Goal: Task Accomplishment & Management: Manage account settings

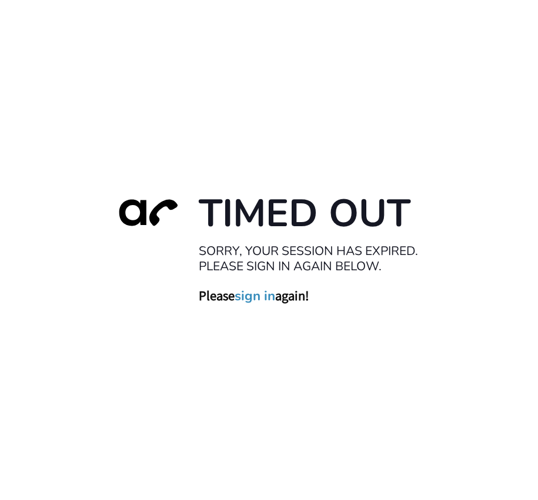
click at [249, 297] on link "sign in" at bounding box center [254, 295] width 41 height 16
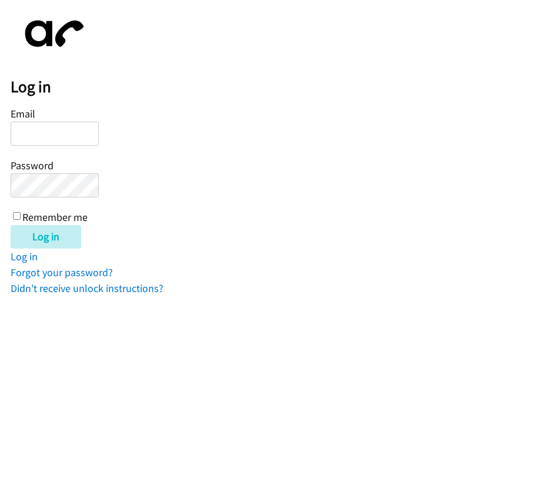
click at [42, 128] on input "Email" at bounding box center [55, 134] width 88 height 24
type input "info@mitchsemple.com"
click at [88, 270] on link "Forgot your password?" at bounding box center [62, 273] width 102 height 14
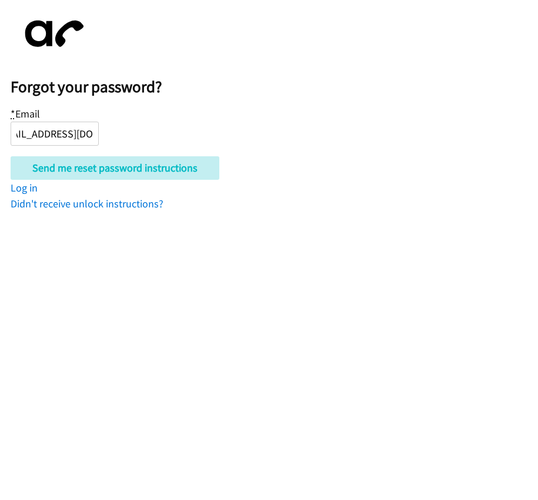
scroll to position [0, 29]
type input "[EMAIL_ADDRESS][DOMAIN_NAME]"
click at [150, 129] on form "* Email [EMAIL_ADDRESS][DOMAIN_NAME] Send me reset password instructions" at bounding box center [274, 142] width 527 height 75
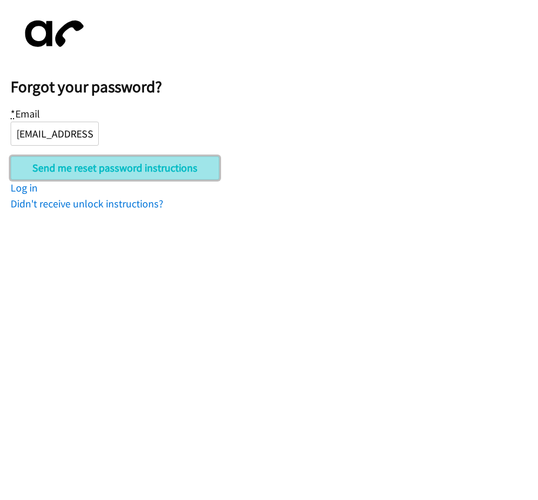
click at [142, 166] on input "Send me reset password instructions" at bounding box center [115, 167] width 209 height 23
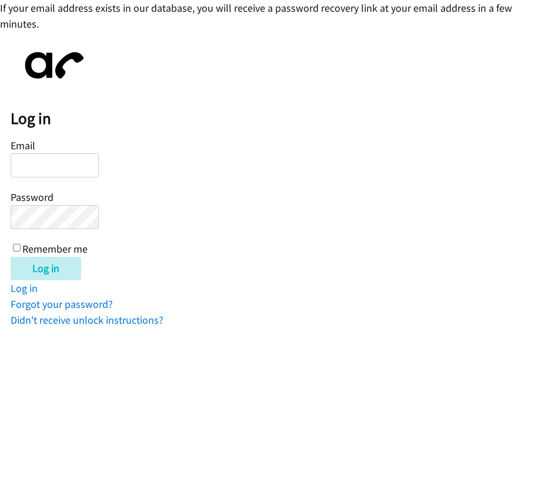
click at [54, 164] on input "Email" at bounding box center [55, 165] width 88 height 24
type input "info@mitchsemple.com"
click at [16, 249] on input "Remember me" at bounding box center [17, 248] width 8 height 8
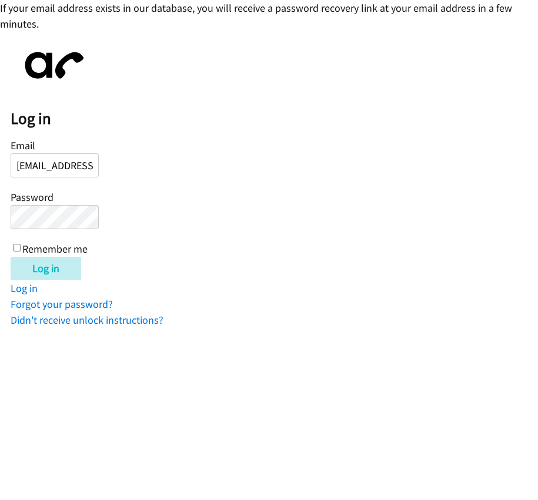
checkbox input "true"
click at [52, 274] on input "Log in" at bounding box center [46, 268] width 70 height 23
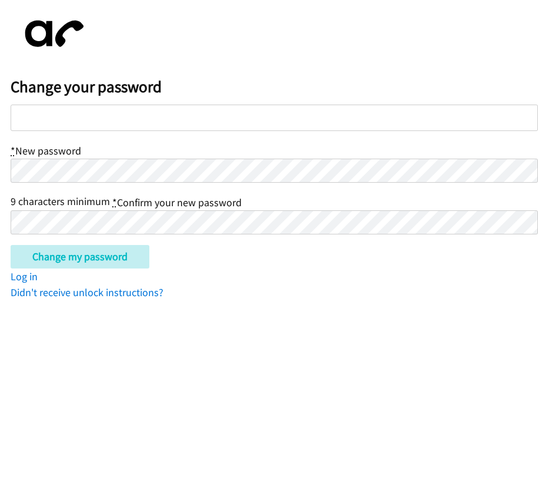
click at [129, 120] on div at bounding box center [274, 118] width 527 height 26
click at [113, 116] on div at bounding box center [274, 118] width 527 height 26
click at [131, 119] on div at bounding box center [274, 118] width 527 height 26
click at [135, 113] on div at bounding box center [274, 118] width 527 height 26
click at [134, 118] on div at bounding box center [274, 118] width 527 height 26
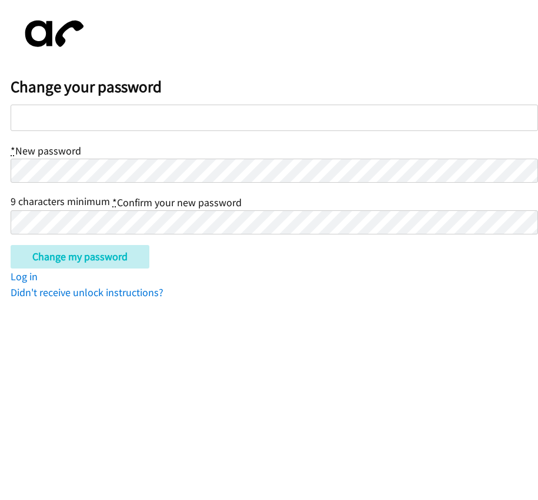
click at [134, 118] on div at bounding box center [274, 118] width 527 height 26
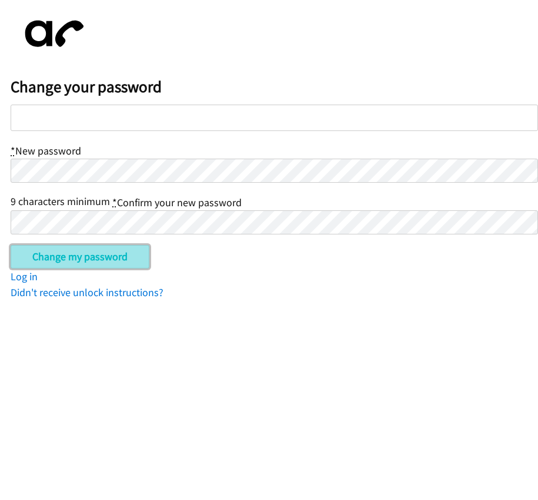
click at [82, 254] on input "Change my password" at bounding box center [80, 256] width 139 height 23
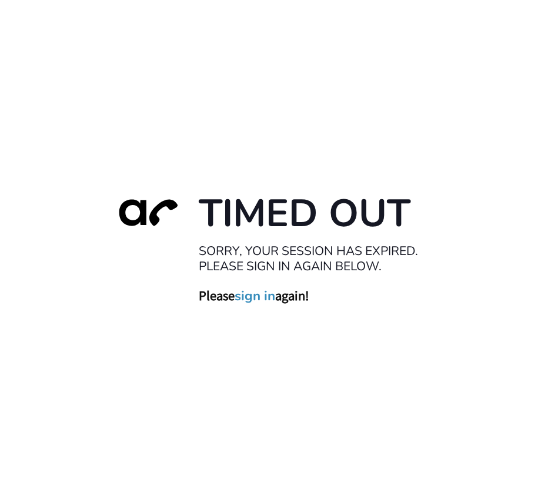
click at [263, 297] on link "sign in" at bounding box center [254, 295] width 41 height 16
click at [415, 70] on div "Timed Out Sorry, your session has expired. Please sign in again below. Please s…" at bounding box center [269, 250] width 538 height 500
click at [266, 294] on link "sign in" at bounding box center [254, 295] width 41 height 16
